Goal: Check status: Check status

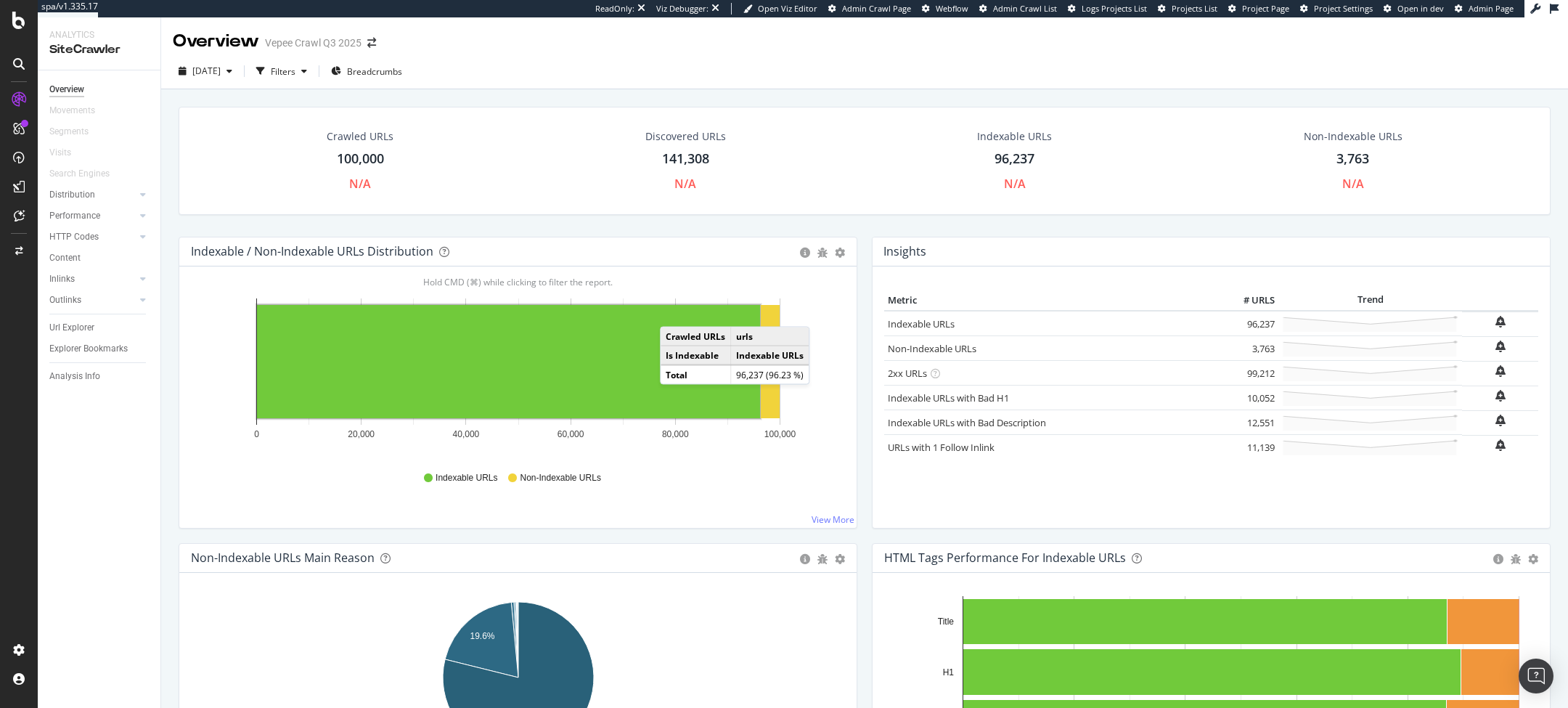
click at [866, 287] on div "Insights × Close Chart overview-insight-panel - API Requests List Area Type Req…" at bounding box center [1212, 389] width 694 height 306
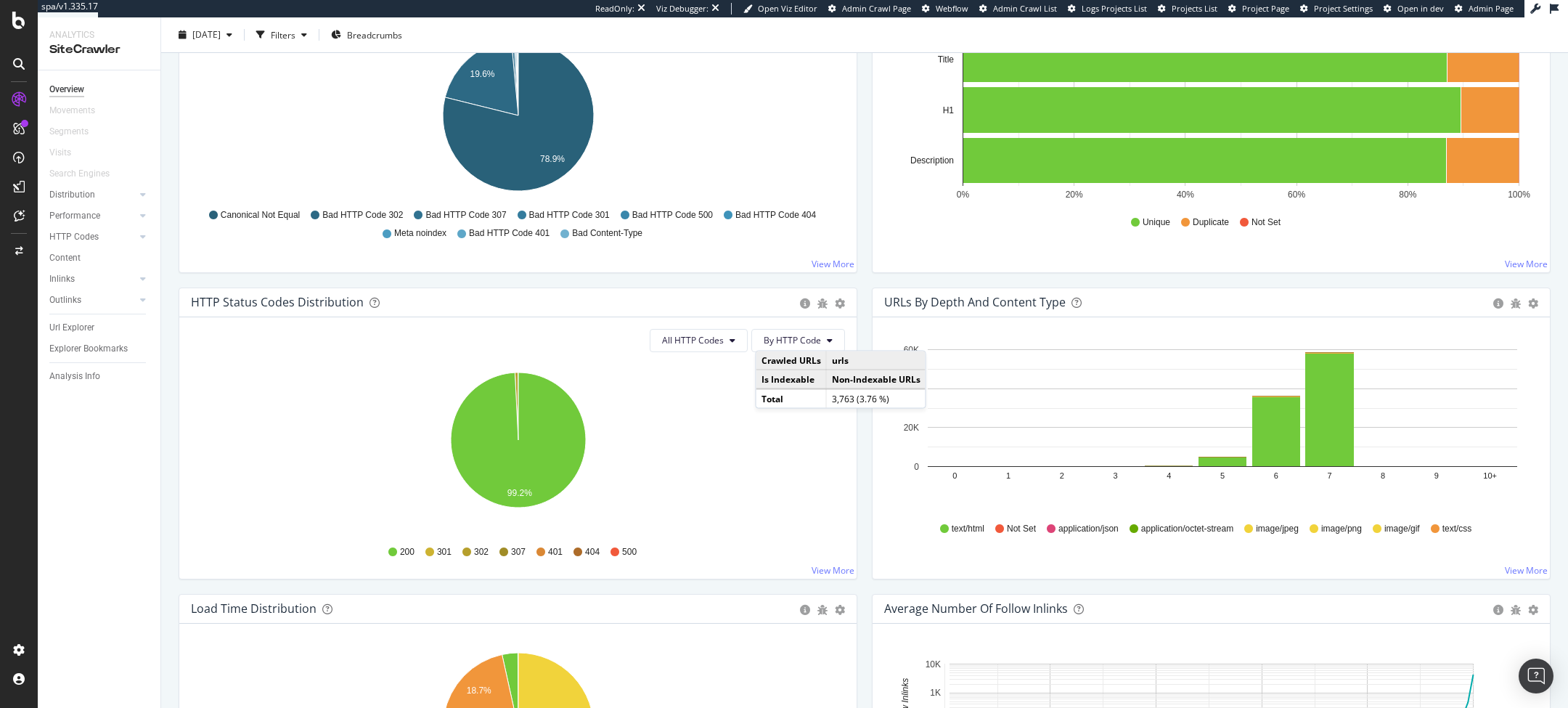
scroll to position [564, 0]
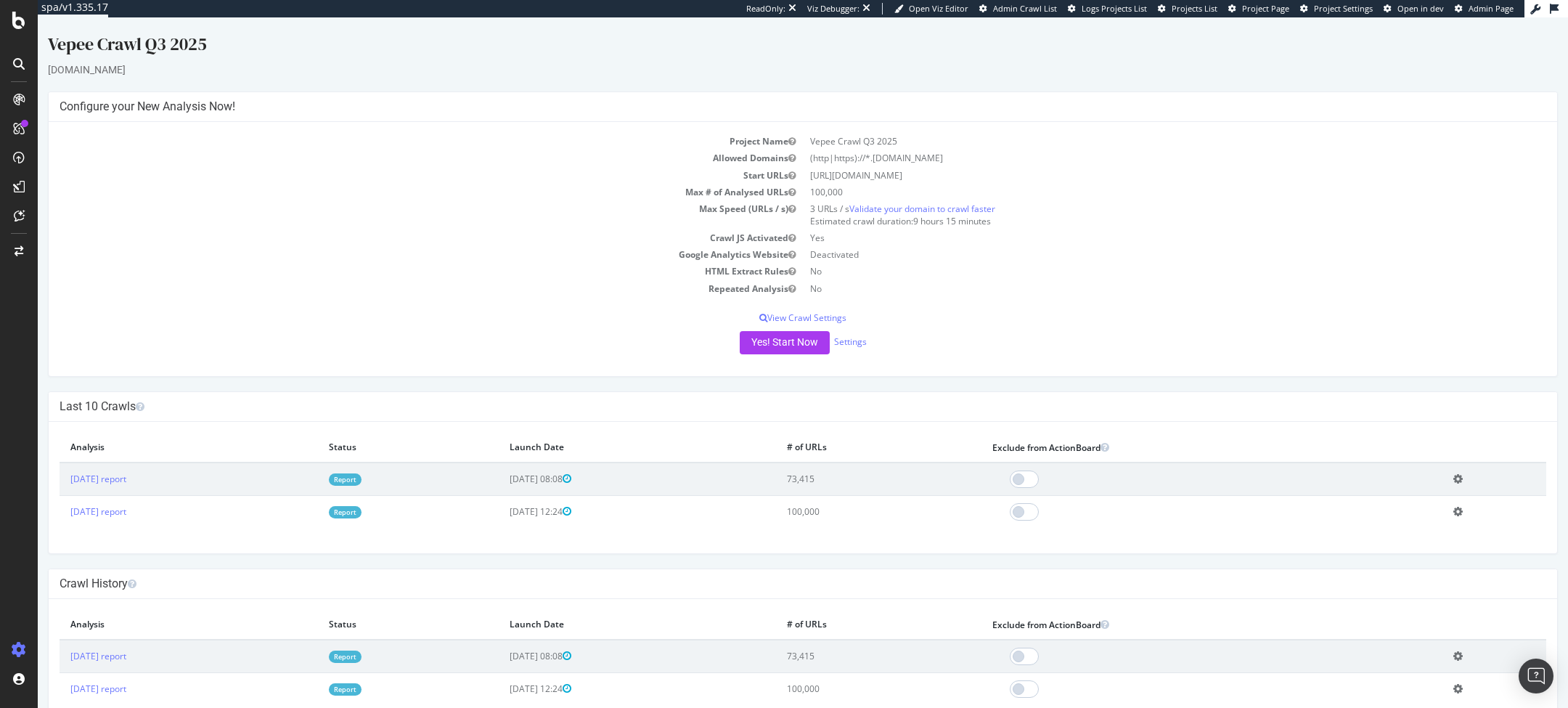
click at [361, 482] on link "Report" at bounding box center [345, 479] width 33 height 13
